Goal: Task Accomplishment & Management: Use online tool/utility

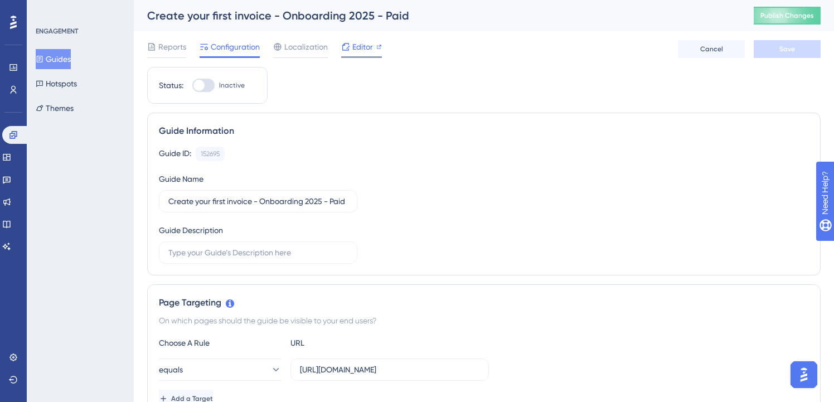
drag, startPoint x: 0, startPoint y: 0, endPoint x: 346, endPoint y: 48, distance: 348.9
click at [346, 48] on icon at bounding box center [345, 46] width 9 height 9
click at [766, 17] on button "Publish Changes" at bounding box center [786, 16] width 67 height 18
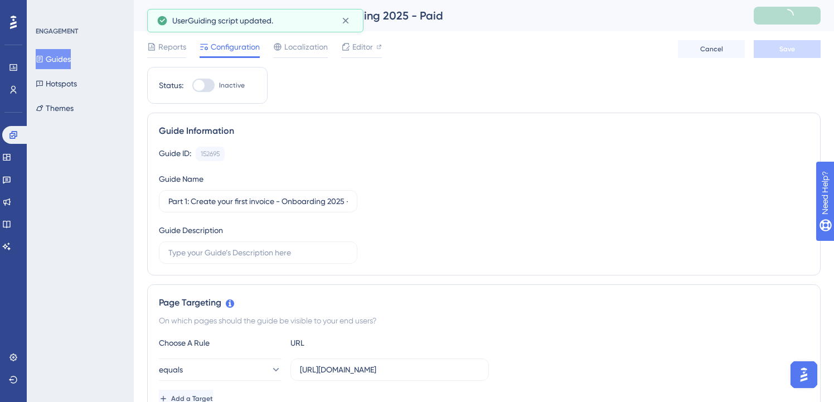
click at [60, 57] on button "Guides" at bounding box center [53, 59] width 35 height 20
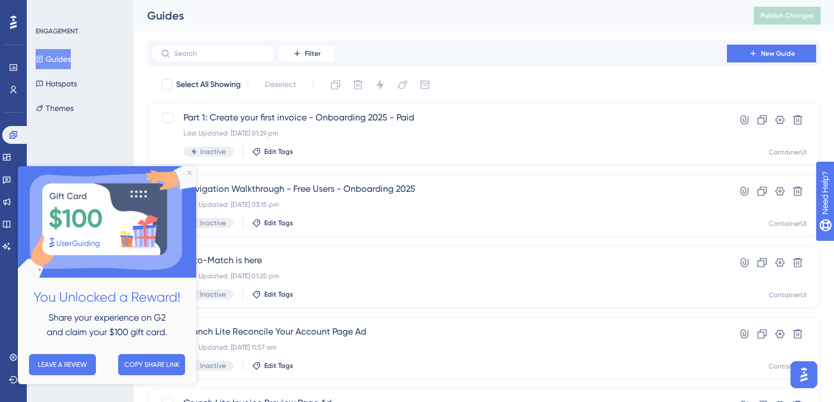
click at [187, 170] on img at bounding box center [107, 221] width 178 height 111
click at [187, 173] on icon "Close Preview" at bounding box center [189, 173] width 4 height 4
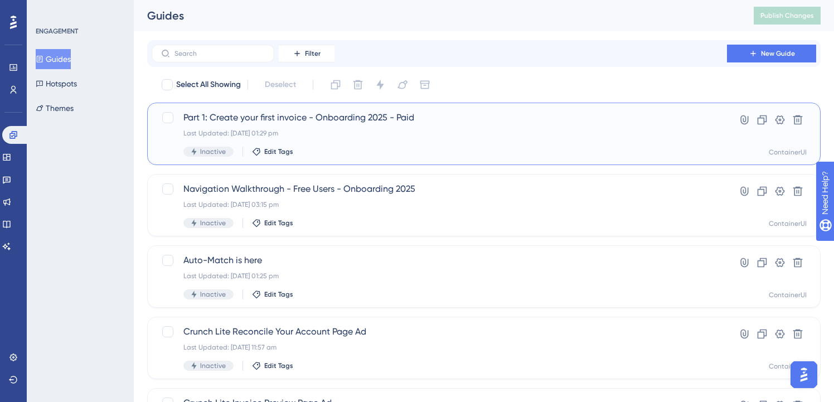
click at [435, 148] on div "Inactive Edit Tags" at bounding box center [439, 152] width 512 height 10
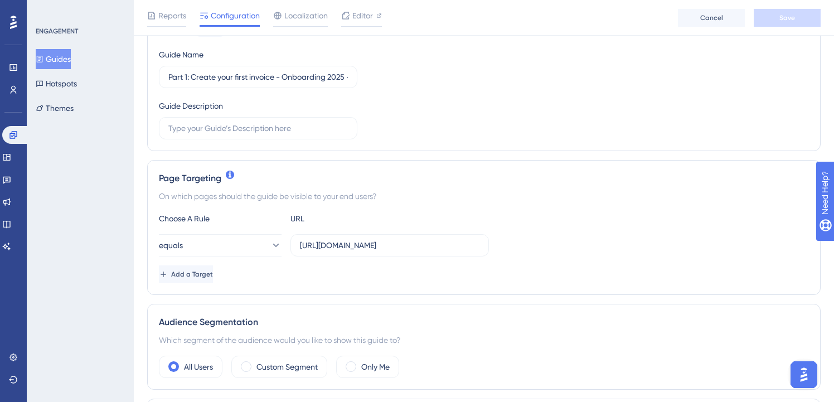
scroll to position [259, 0]
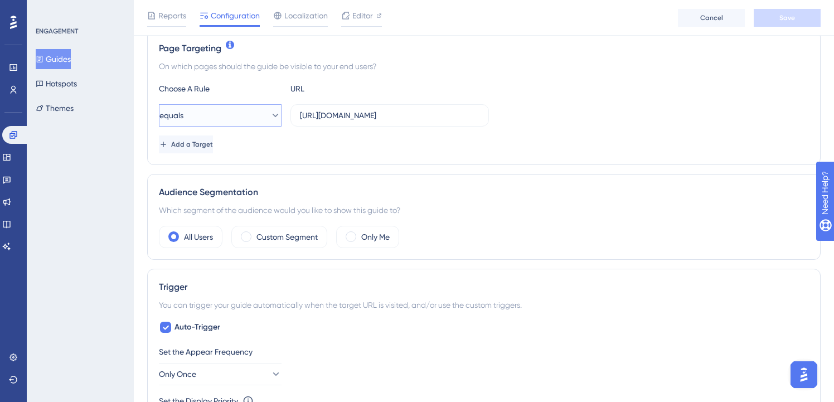
click at [244, 119] on button "equals" at bounding box center [220, 115] width 123 height 22
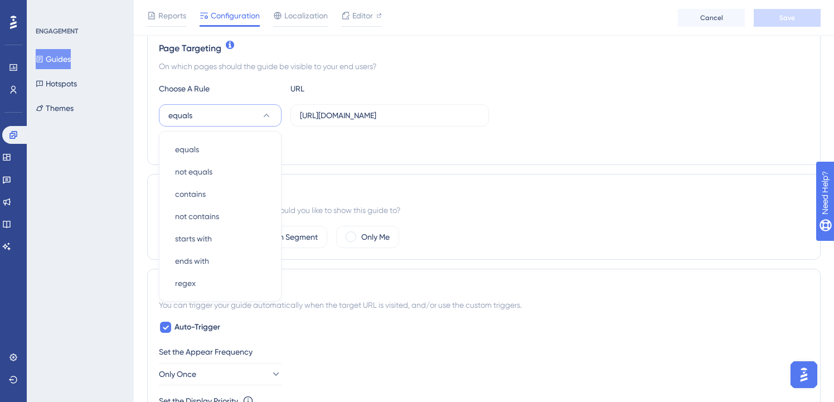
scroll to position [274, 0]
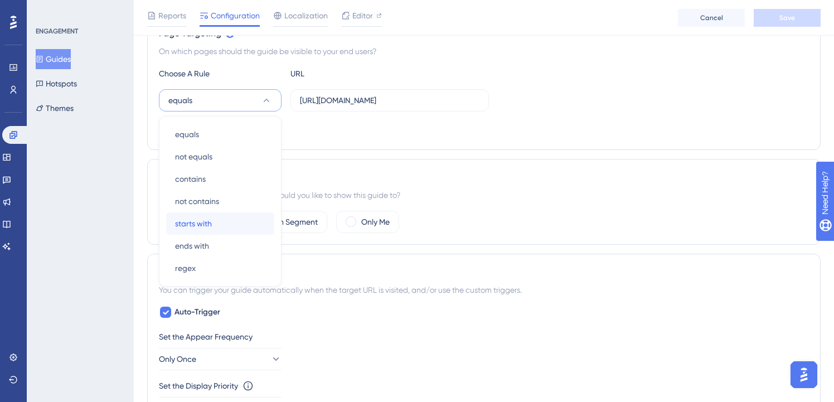
click at [211, 232] on div "starts with starts with" at bounding box center [220, 223] width 90 height 22
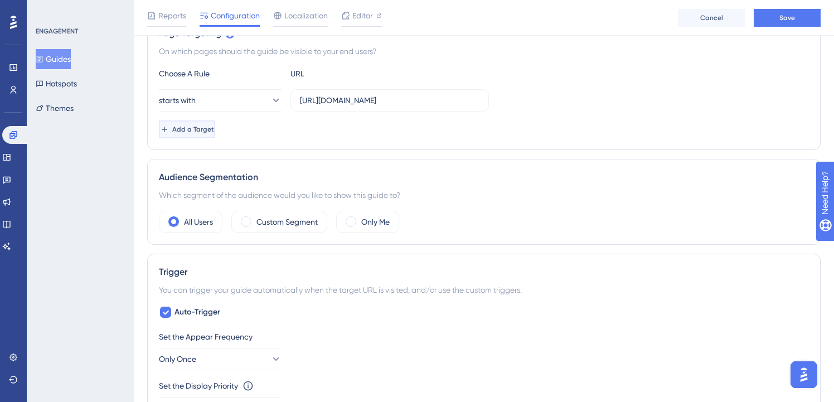
click at [215, 135] on button "Add a Target" at bounding box center [187, 129] width 56 height 18
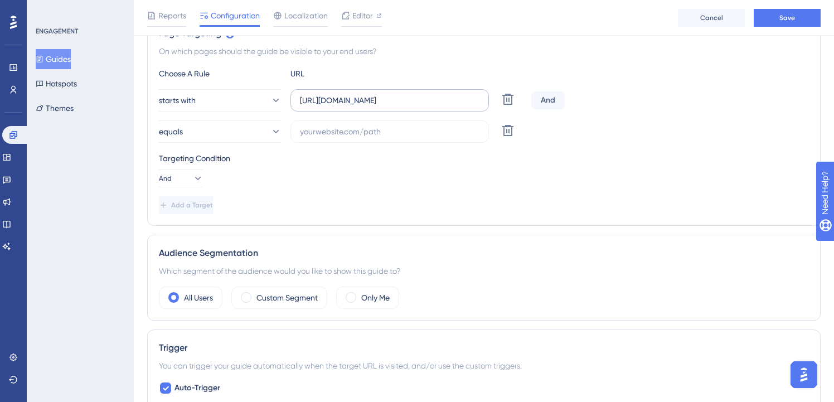
click at [362, 107] on label "https://my.crunch.co.uk/sales/invoices/" at bounding box center [389, 100] width 198 height 22
click at [362, 106] on input "https://my.crunch.co.uk/sales/invoices/" at bounding box center [389, 100] width 179 height 12
click at [362, 107] on label "https://my.crunch.co.uk/sales/invoices/" at bounding box center [389, 100] width 198 height 22
click at [362, 106] on input "https://my.crunch.co.uk/sales/invoices/" at bounding box center [389, 100] width 179 height 12
click at [362, 107] on label "https://my.crunch.co.uk/sales/invoices/" at bounding box center [389, 100] width 198 height 22
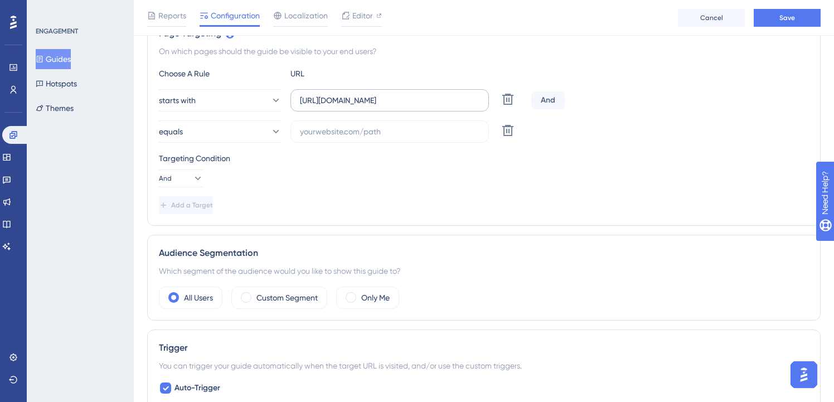
click at [362, 106] on input "https://my.crunch.co.uk/sales/invoices/" at bounding box center [389, 100] width 179 height 12
click at [377, 101] on input "https://my.crunch.co.uk/sales/invoices/" at bounding box center [389, 100] width 179 height 12
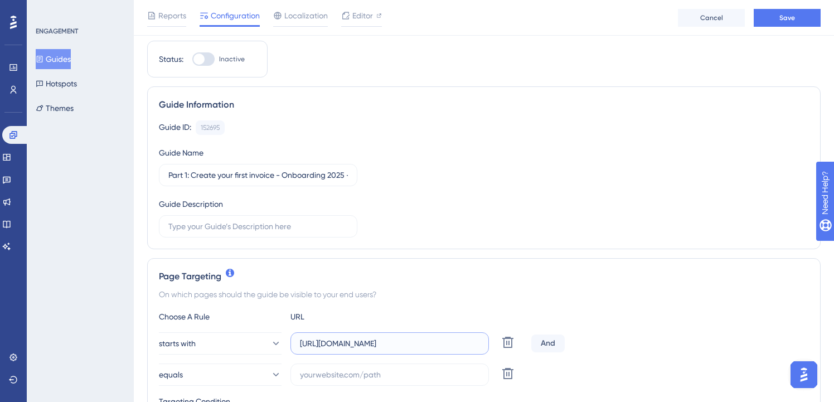
scroll to position [200, 0]
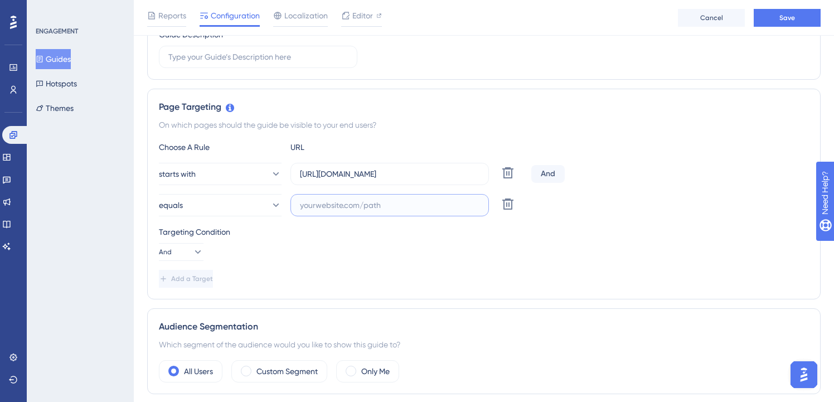
click at [330, 205] on input "text" at bounding box center [389, 205] width 179 height 12
paste input "/preview/"
type input "/preview/"
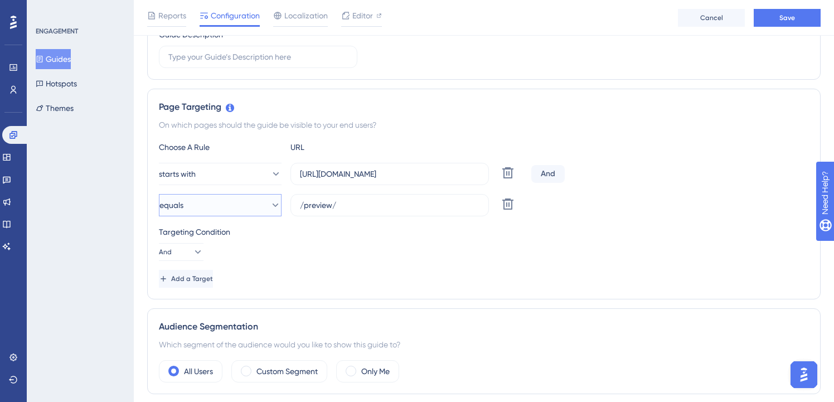
click at [273, 201] on button "equals" at bounding box center [220, 205] width 123 height 22
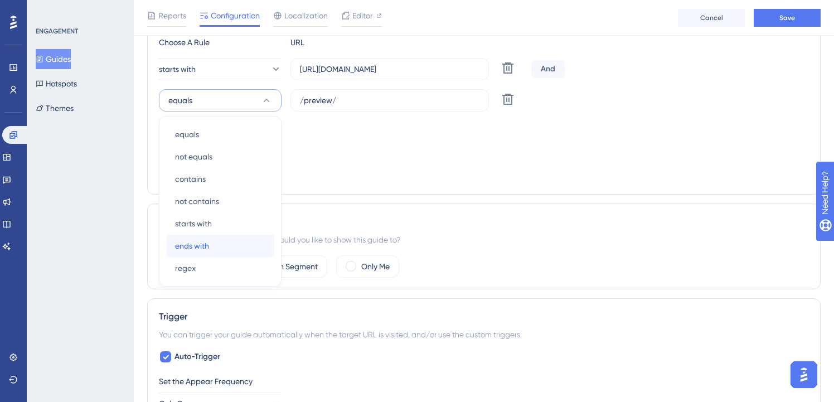
click at [223, 251] on div "ends with ends with" at bounding box center [220, 246] width 90 height 22
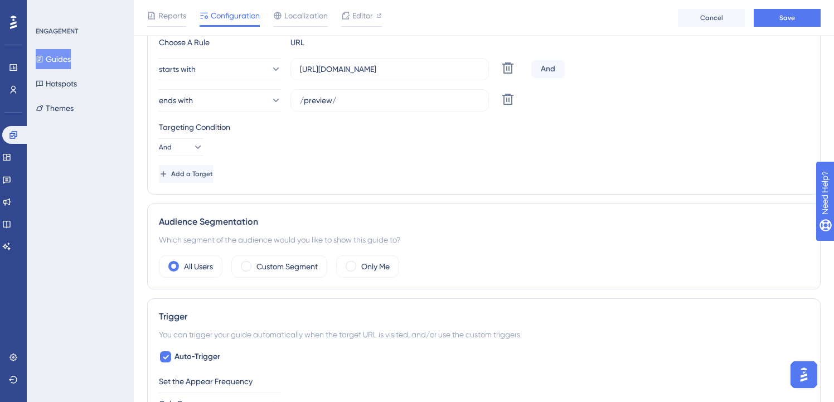
click at [333, 158] on div "Choose A Rule URL starts with https://my.crunch.co.uk/sales/invoices/ Delete An…" at bounding box center [484, 109] width 650 height 147
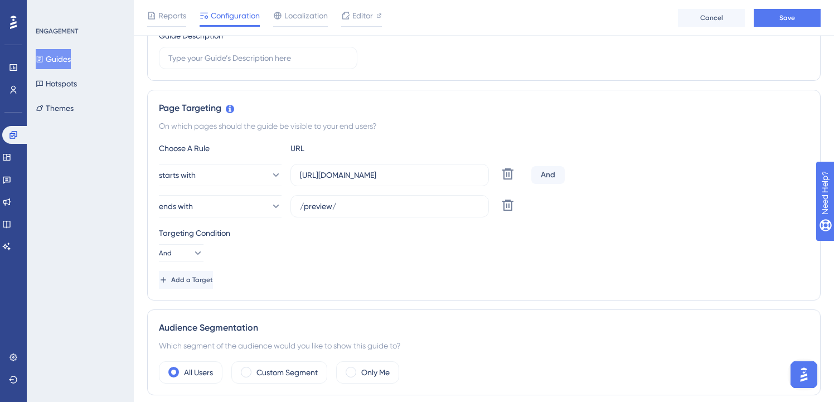
scroll to position [157, 0]
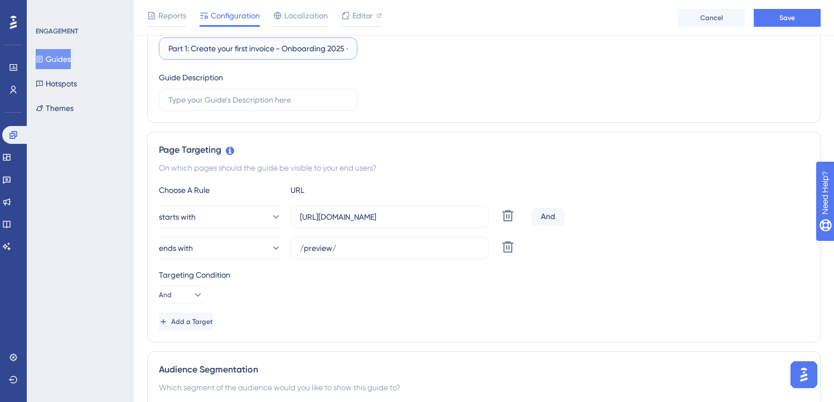
click at [185, 45] on input "Part 1: Create your first invoice - Onboarding 2025 - Paid" at bounding box center [257, 48] width 179 height 12
type input "Part 2: Create your first invoice - Onboarding 2025 - Paid"
click at [454, 86] on div "Guide ID: 152695 Copy Guide Name Part 2: Create your first invoice - Onboarding…" at bounding box center [484, 52] width 650 height 117
click at [790, 19] on span "Save" at bounding box center [787, 17] width 16 height 9
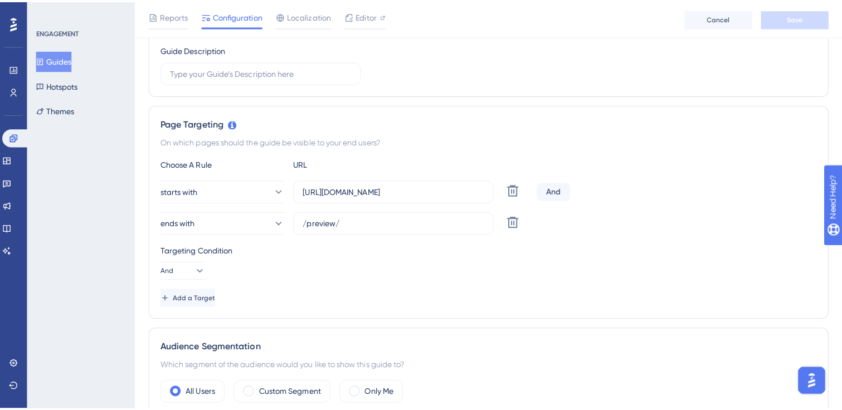
scroll to position [0, 0]
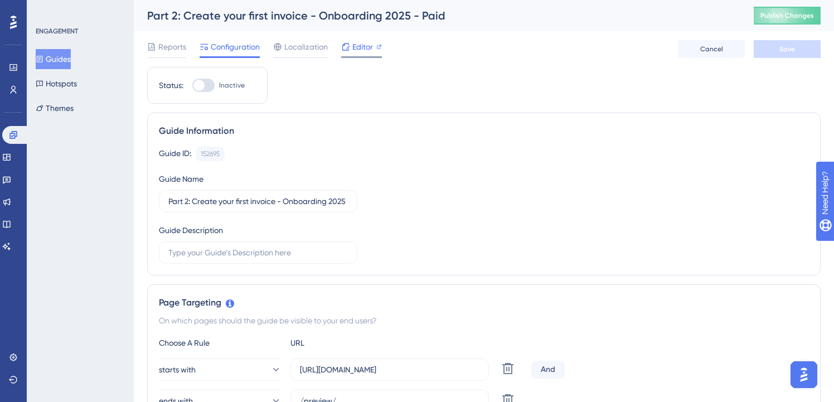
click at [358, 43] on span "Editor" at bounding box center [362, 46] width 21 height 13
